Goal: Task Accomplishment & Management: Use online tool/utility

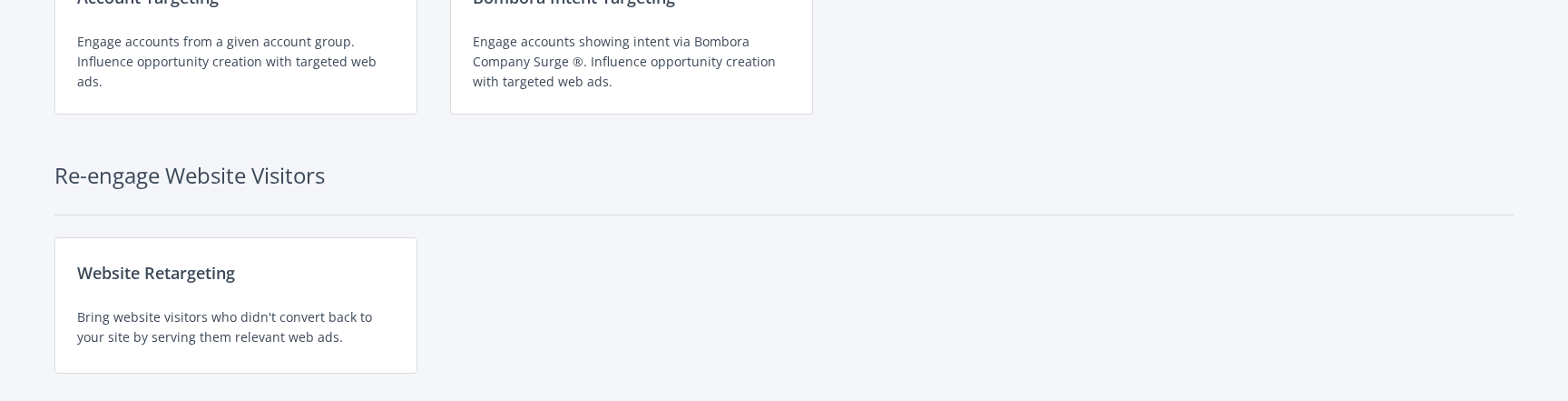
scroll to position [289, 0]
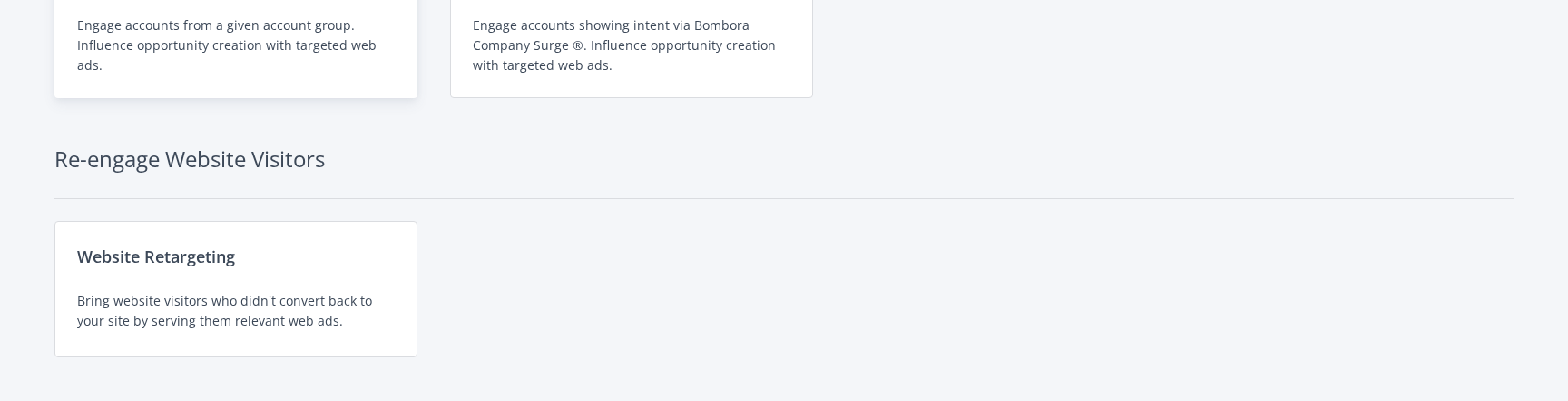
click at [314, 65] on div "Engage accounts from a given account group. Influence opportunity creation with…" at bounding box center [235, 45] width 318 height 60
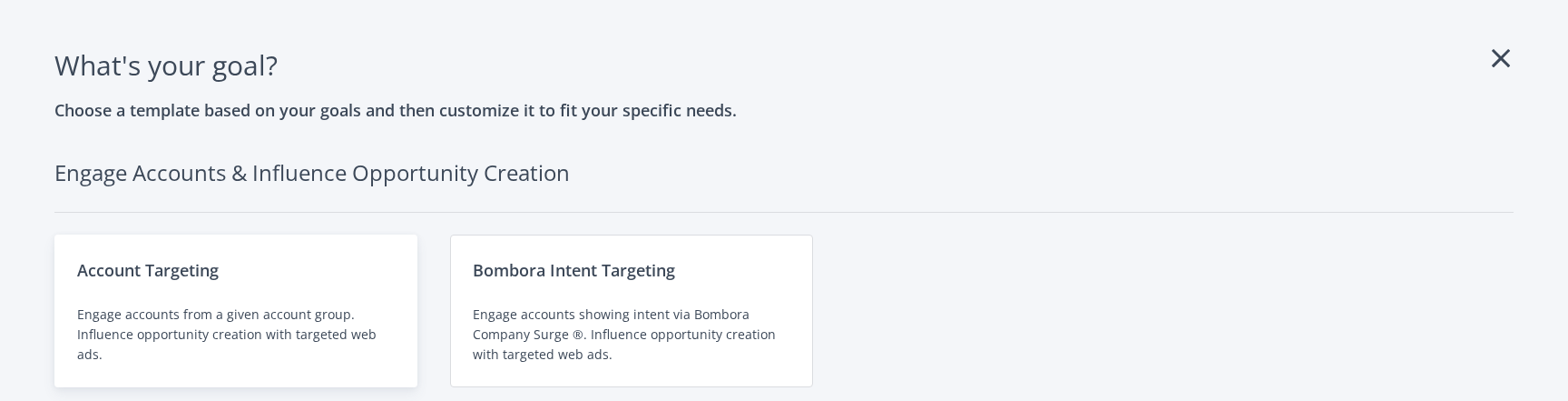
click at [196, 283] on div "Account Targeting Engage accounts from a given account group. Influence opportu…" at bounding box center [236, 310] width 363 height 153
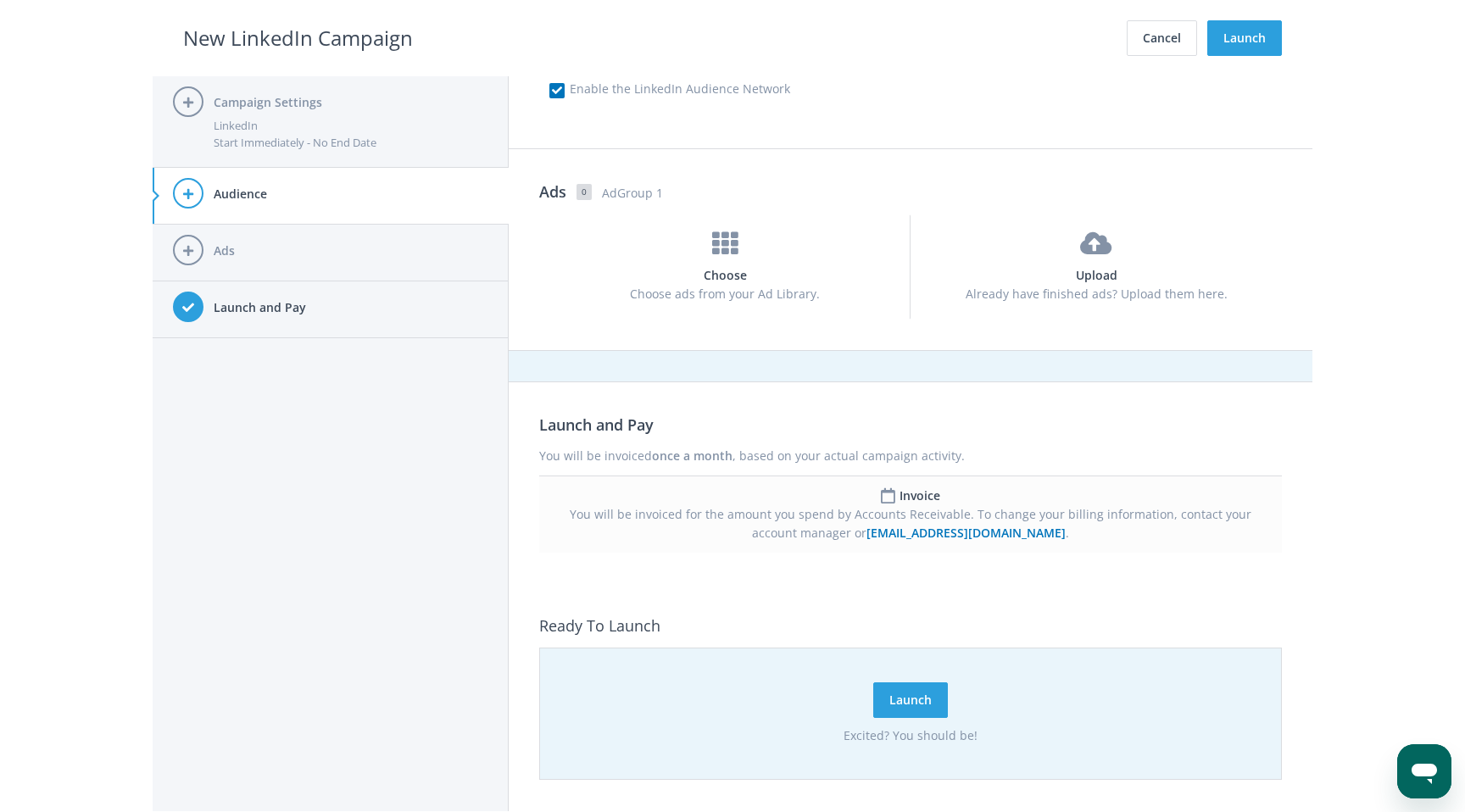
scroll to position [999, 0]
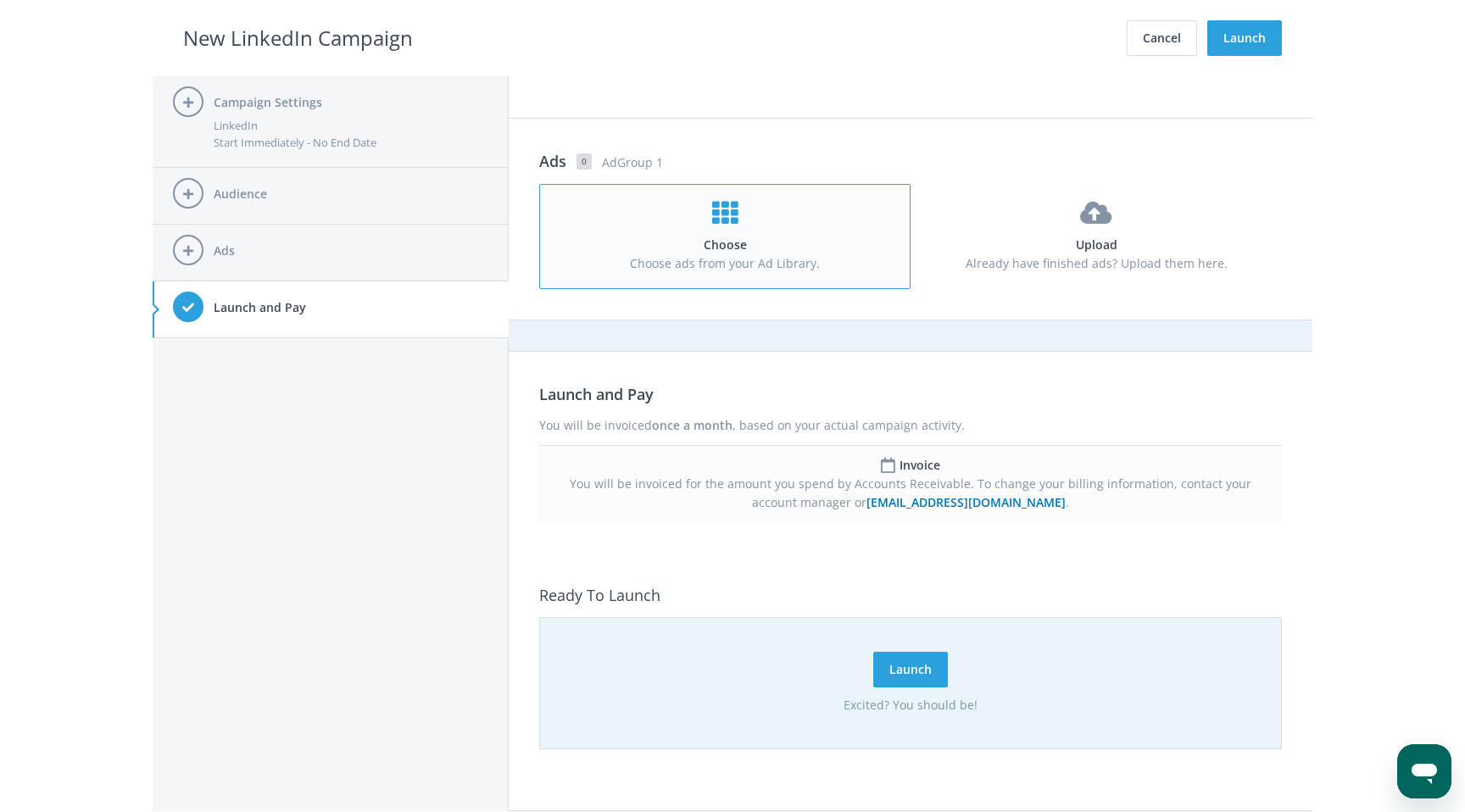
click at [742, 243] on h4 "Choose" at bounding box center [725, 245] width 339 height 19
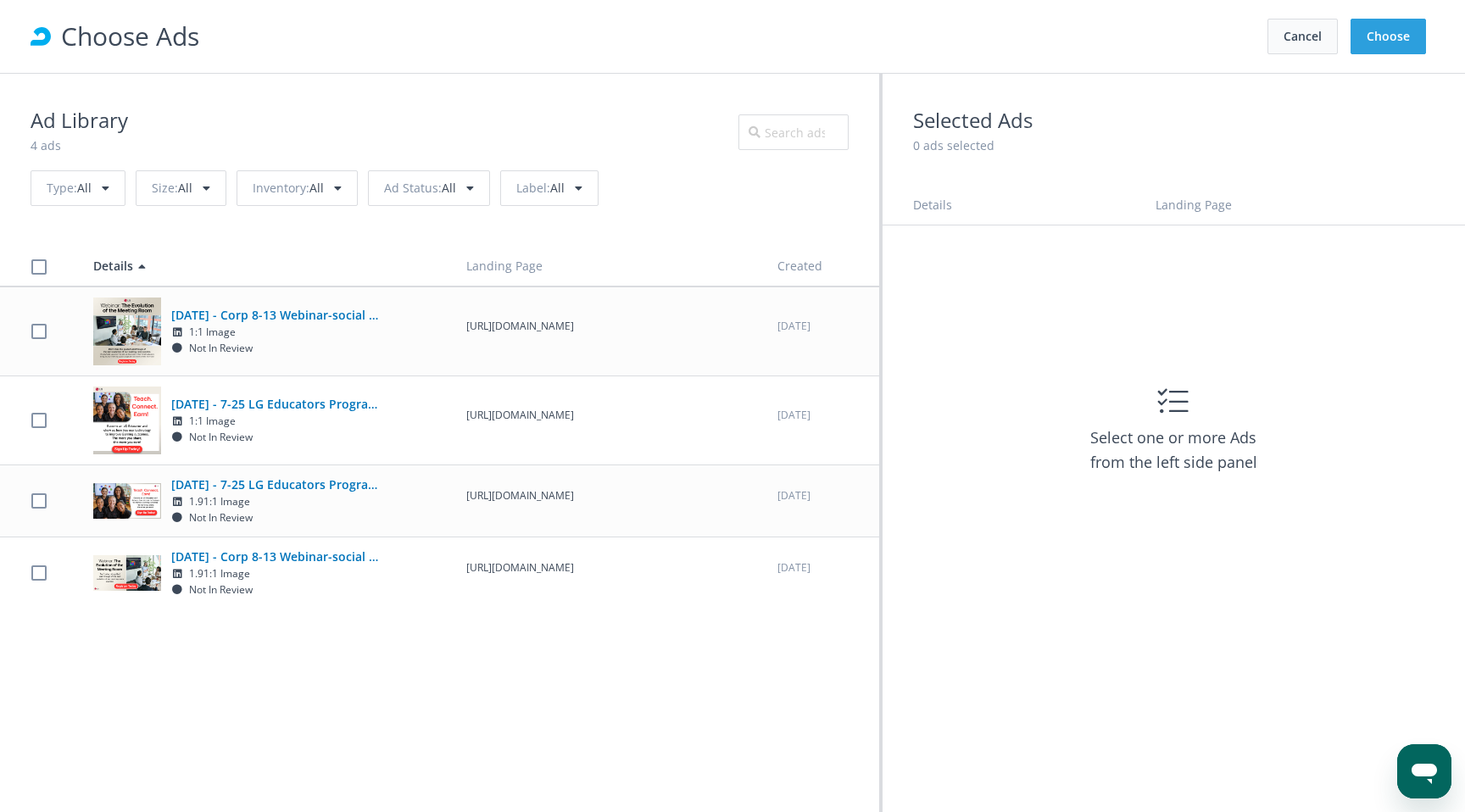
click at [1300, 31] on button "Cancel" at bounding box center [1303, 36] width 71 height 35
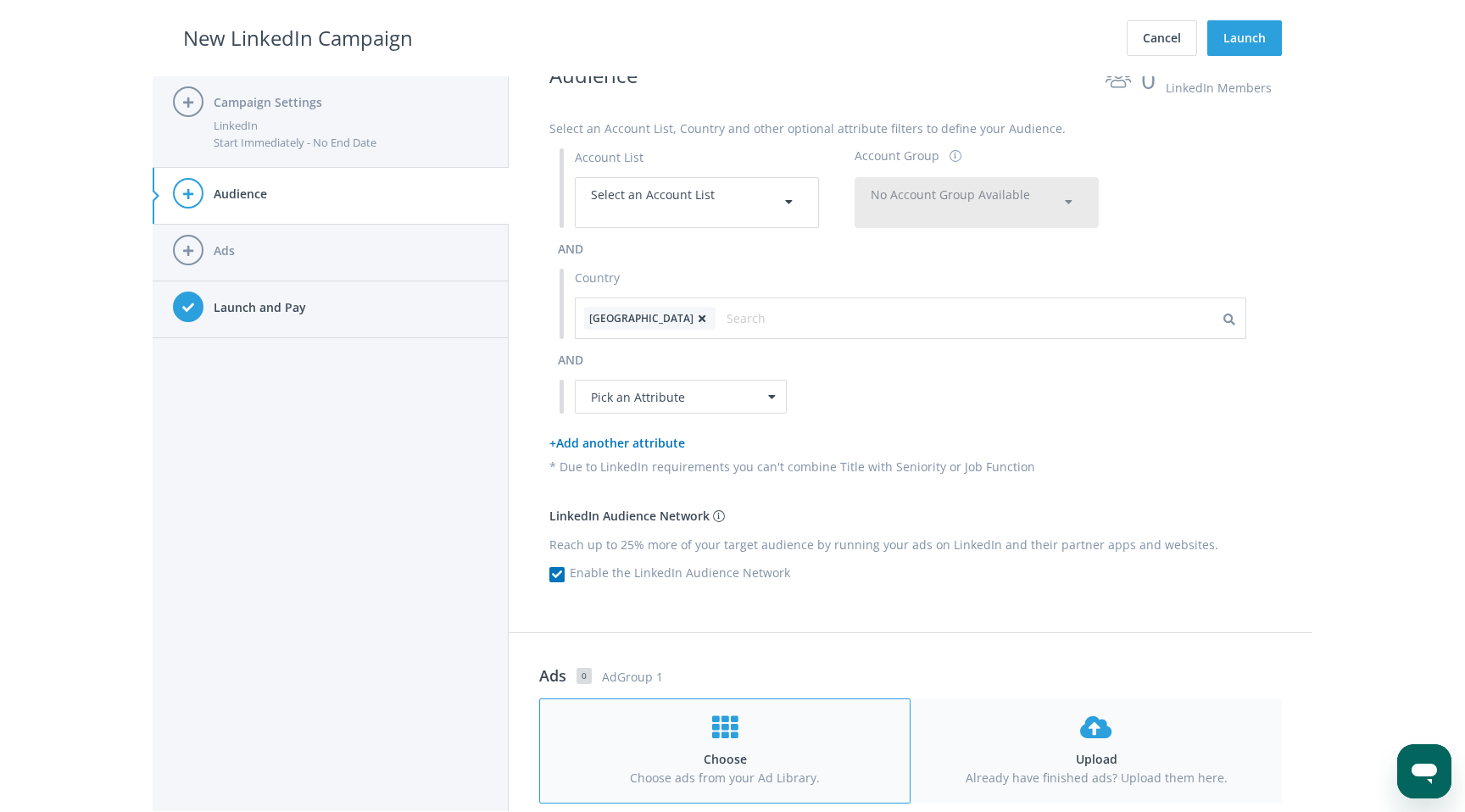
scroll to position [0, 0]
